Goal: Task Accomplishment & Management: Complete application form

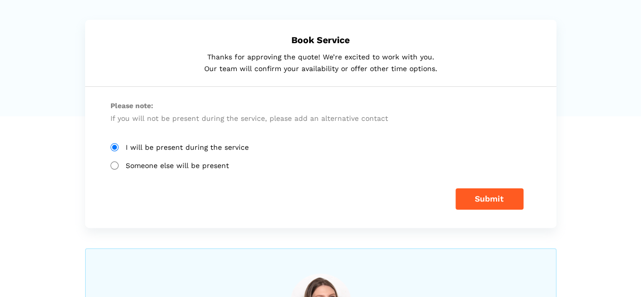
scroll to position [20, 0]
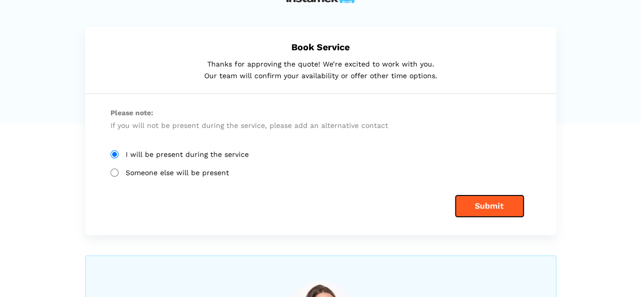
click at [492, 206] on button "Submit" at bounding box center [490, 205] width 68 height 21
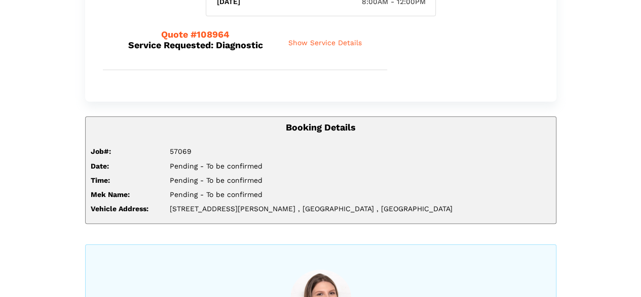
scroll to position [152, 0]
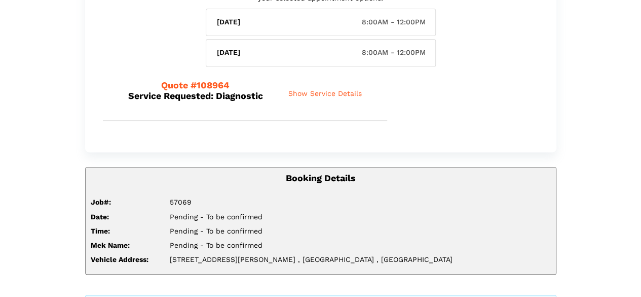
click at [327, 93] on span "Show Service Details" at bounding box center [326, 93] width 74 height 9
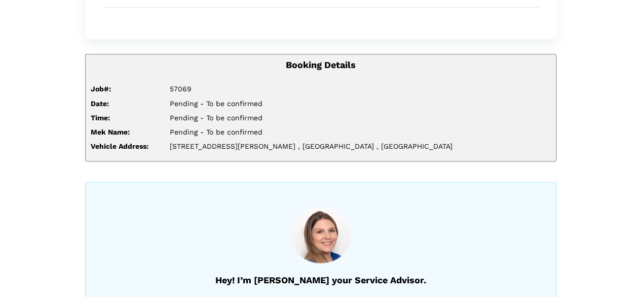
scroll to position [677, 0]
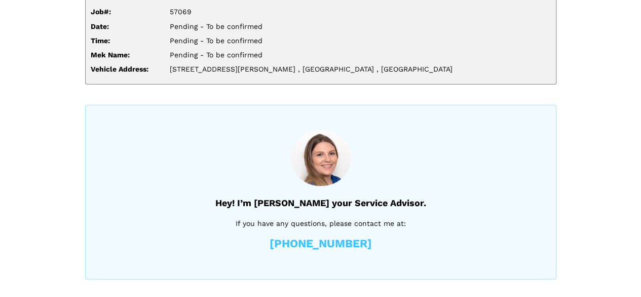
drag, startPoint x: 346, startPoint y: 242, endPoint x: 257, endPoint y: 246, distance: 89.3
click at [193, 233] on div "Hey! I’m [PERSON_NAME] your Service Advisor. If you have any questions, please …" at bounding box center [321, 191] width 472 height 174
click at [261, 247] on div "Hey! I’m [PERSON_NAME] your Service Advisor. If you have any questions, please …" at bounding box center [321, 191] width 472 height 174
drag, startPoint x: 377, startPoint y: 243, endPoint x: 229, endPoint y: 233, distance: 148.4
click at [229, 232] on div "Hey! I’m Natalia your Service Advisor. If you have any questions, please contac…" at bounding box center [321, 191] width 472 height 174
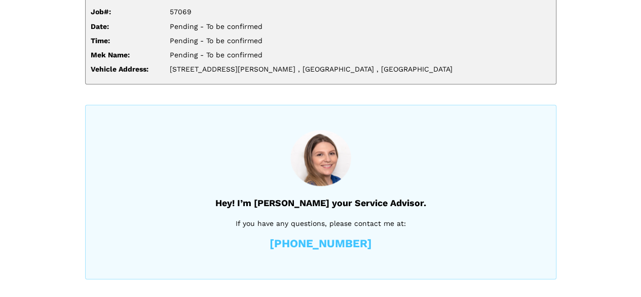
click at [229, 233] on div "Hey! I’m Natalia your Service Advisor. If you have any questions, please contac…" at bounding box center [321, 191] width 472 height 174
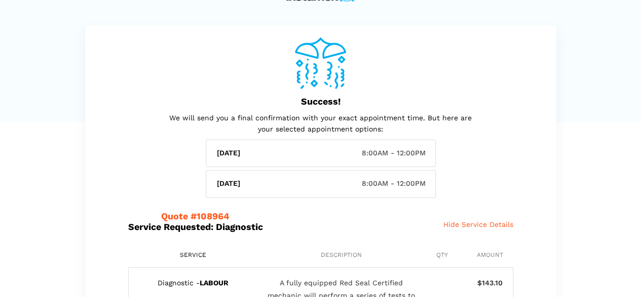
scroll to position [0, 0]
